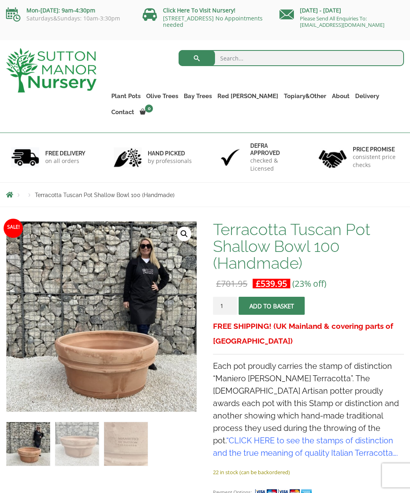
click at [0, 0] on link "Fibre Clay Pots" at bounding box center [0, 0] width 0 height 0
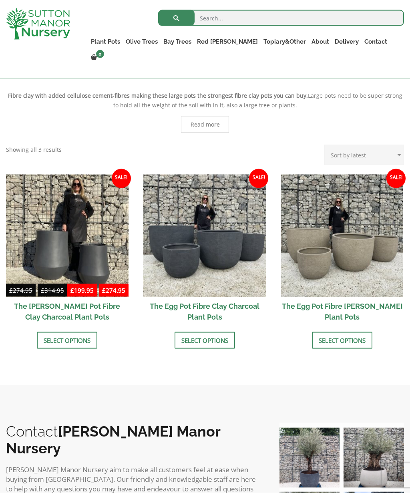
scroll to position [153, 0]
click at [178, 337] on link "Select options" at bounding box center [204, 339] width 60 height 17
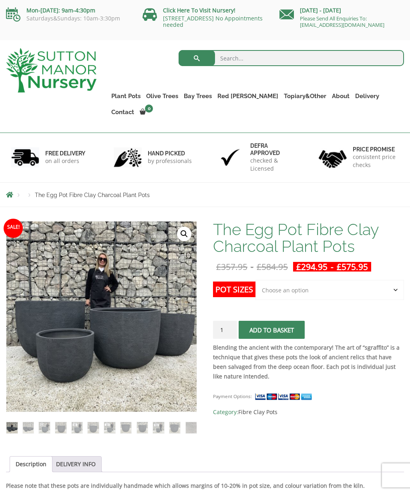
click at [0, 0] on link "The Old Stone Pots" at bounding box center [0, 0] width 0 height 0
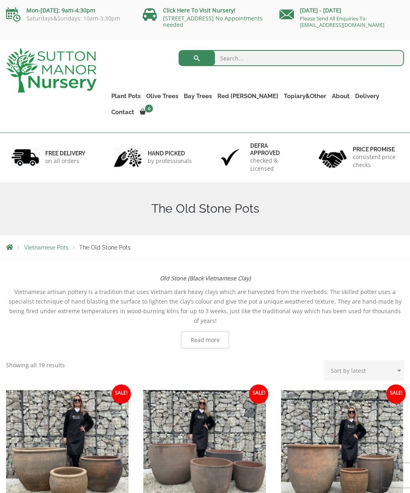
click at [0, 0] on link "The Atlantis Pots" at bounding box center [0, 0] width 0 height 0
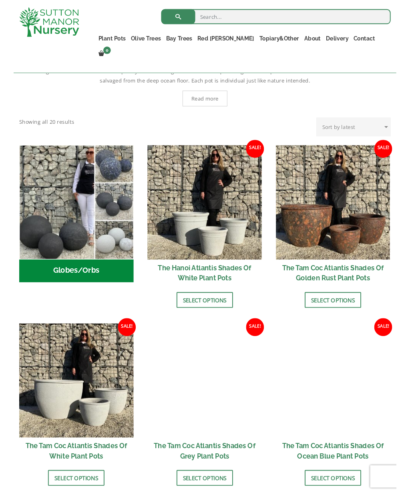
scroll to position [185, 0]
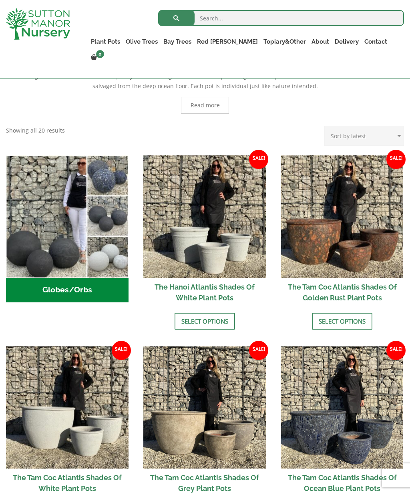
click at [369, 325] on link "Select options" at bounding box center [342, 321] width 60 height 17
